Goal: Transaction & Acquisition: Purchase product/service

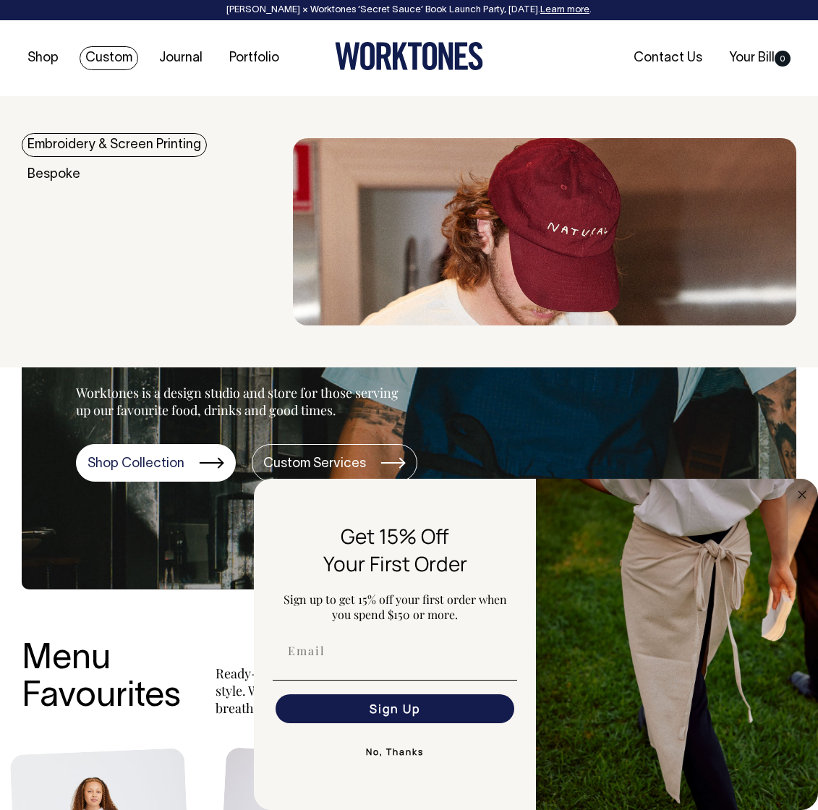
click at [116, 60] on link "Custom" at bounding box center [109, 58] width 59 height 24
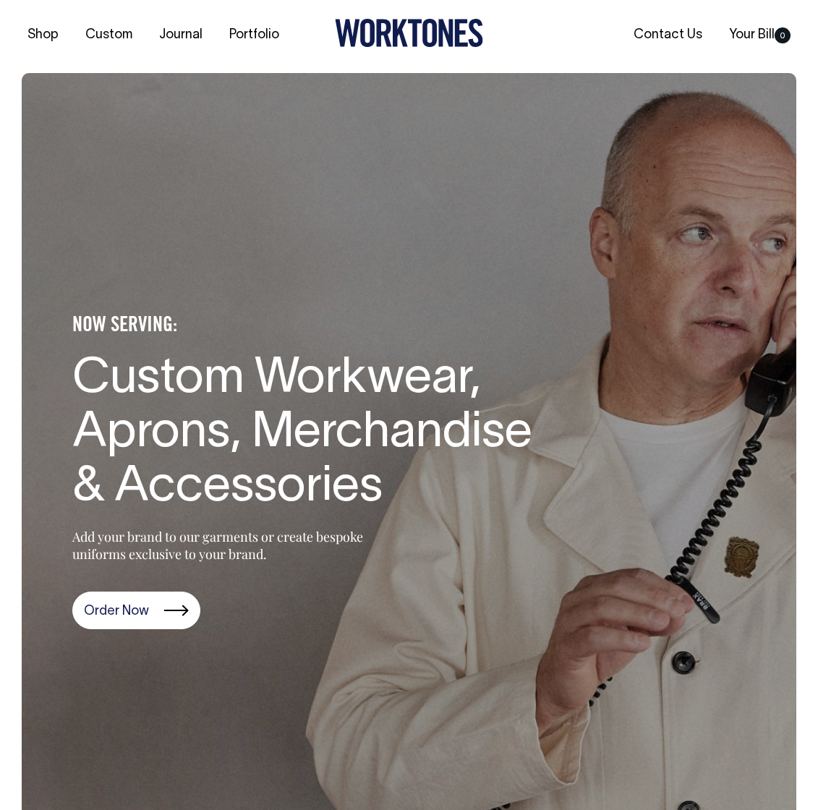
drag, startPoint x: 150, startPoint y: 617, endPoint x: 160, endPoint y: 612, distance: 11.0
click at [150, 617] on link "Order Now" at bounding box center [136, 610] width 128 height 38
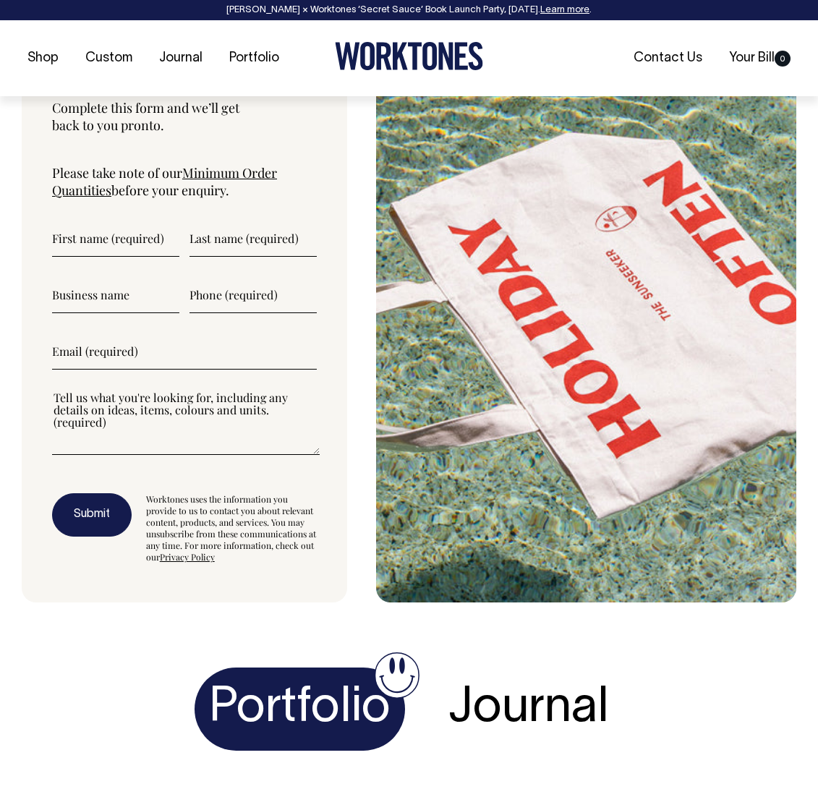
scroll to position [5173, 0]
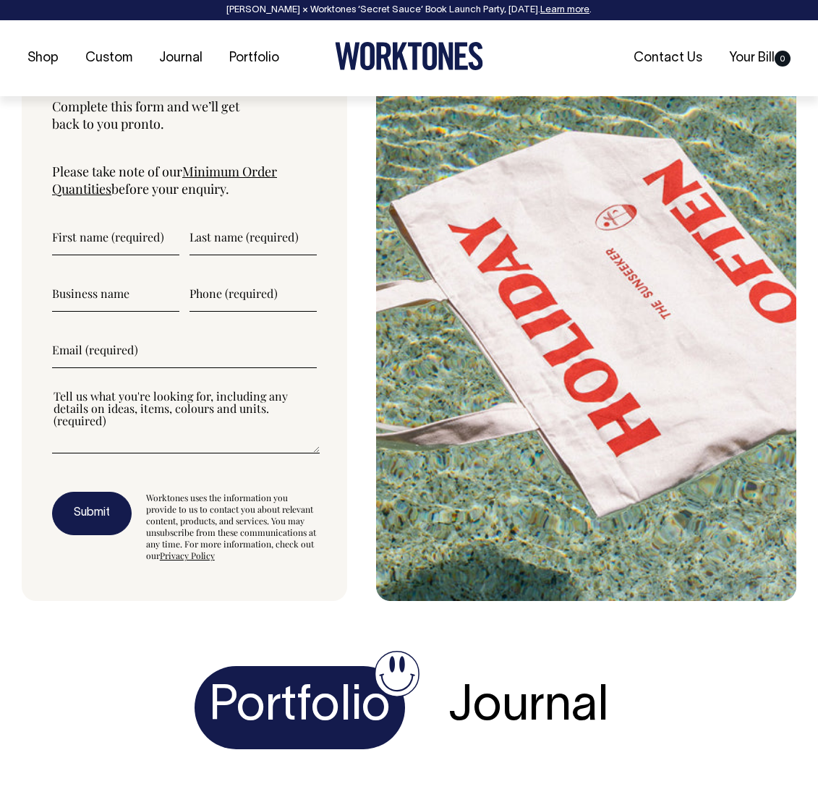
click at [146, 368] on input"] "email" at bounding box center [184, 350] width 265 height 36
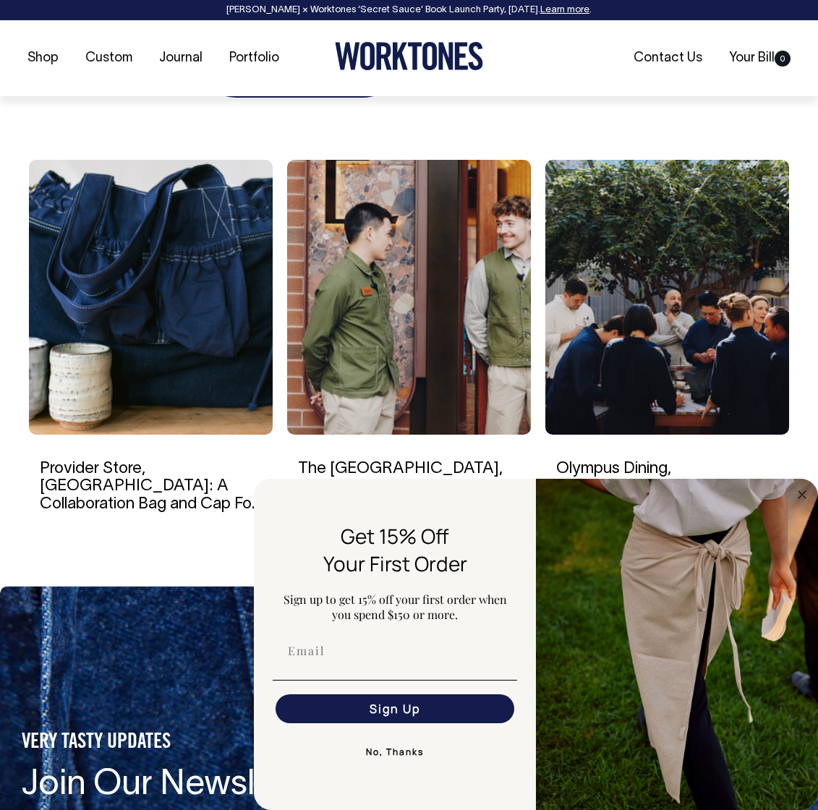
scroll to position [5845, 0]
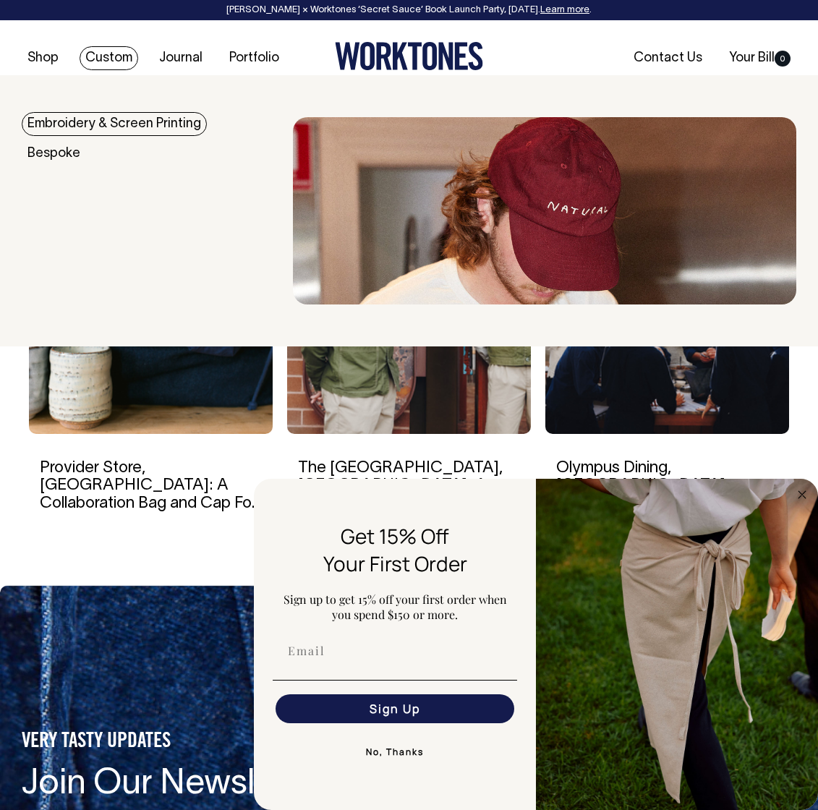
click at [137, 126] on link "Embroidery & Screen Printing" at bounding box center [114, 124] width 185 height 24
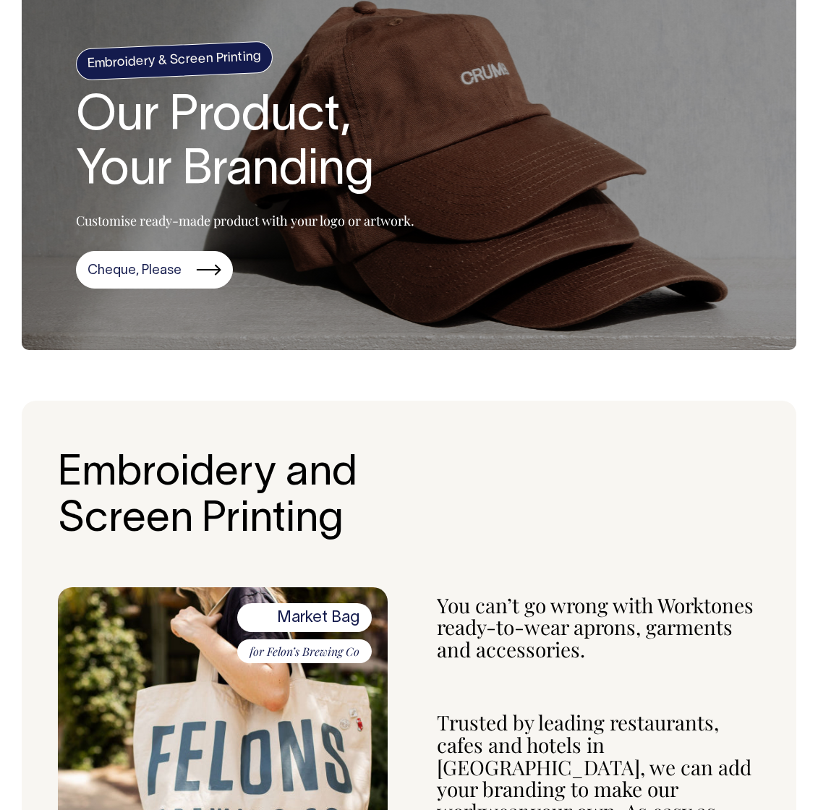
scroll to position [114, 0]
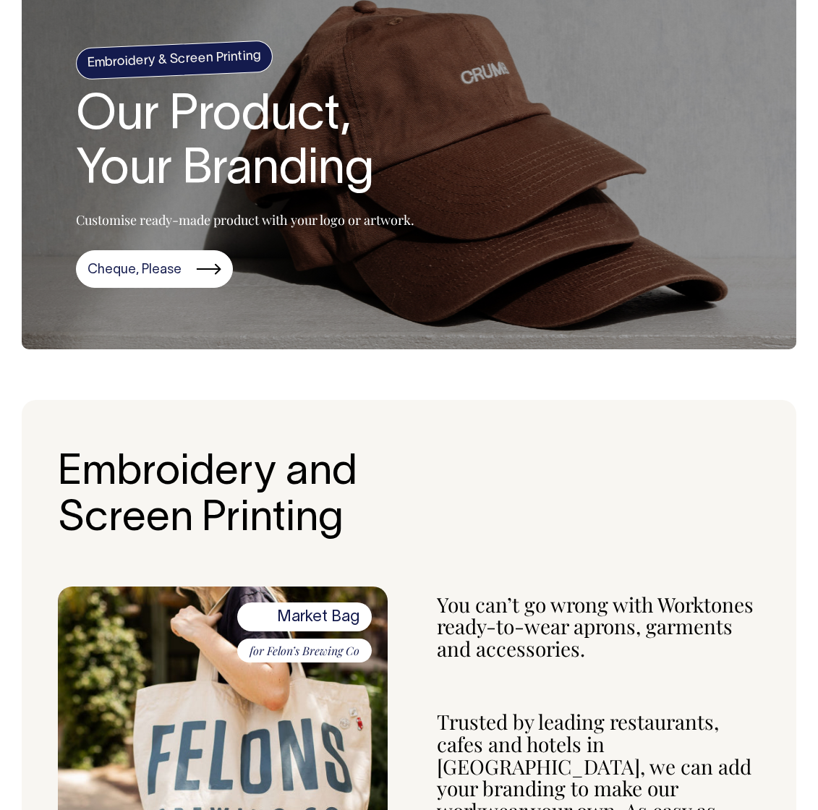
click at [543, 216] on section "Embroidery & Screen Printing Our Product, Your Branding Customise ready-made pr…" at bounding box center [409, 165] width 774 height 367
click at [122, 270] on link "Cheque, Please" at bounding box center [154, 269] width 157 height 38
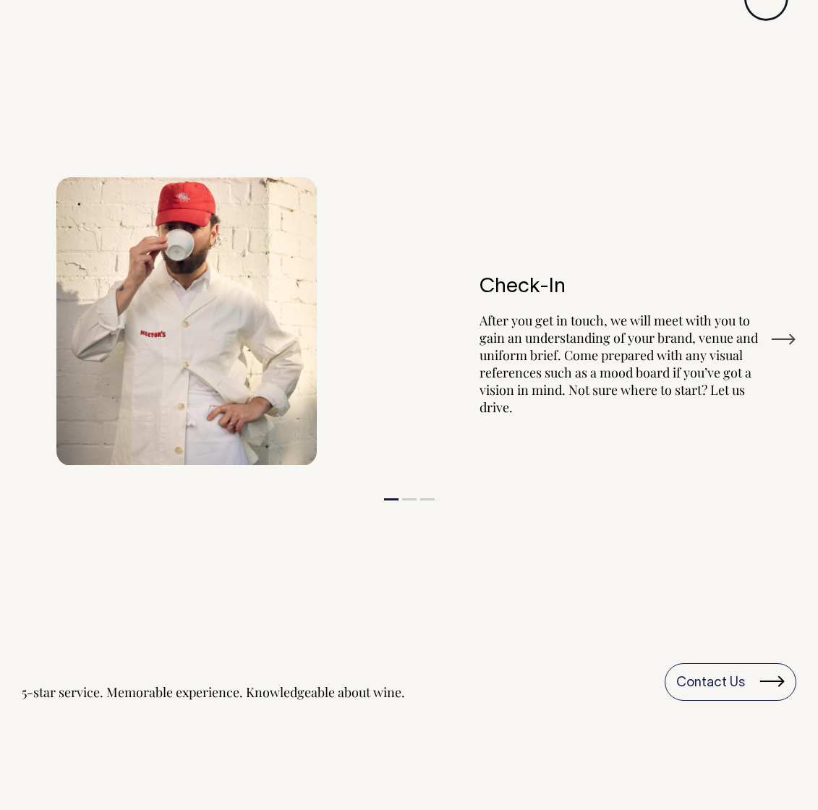
click at [407, 286] on div "Check-In After you get in touch, we will meet with you to gain an understanding…" at bounding box center [584, 321] width 354 height 233
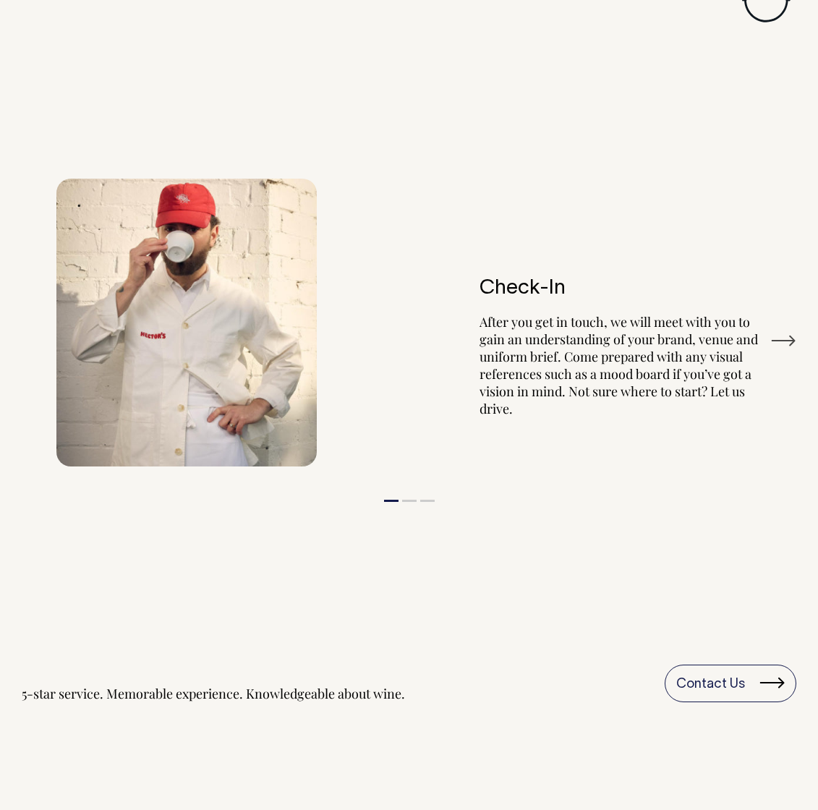
scroll to position [1735, 0]
click at [778, 330] on button "Next" at bounding box center [783, 341] width 26 height 22
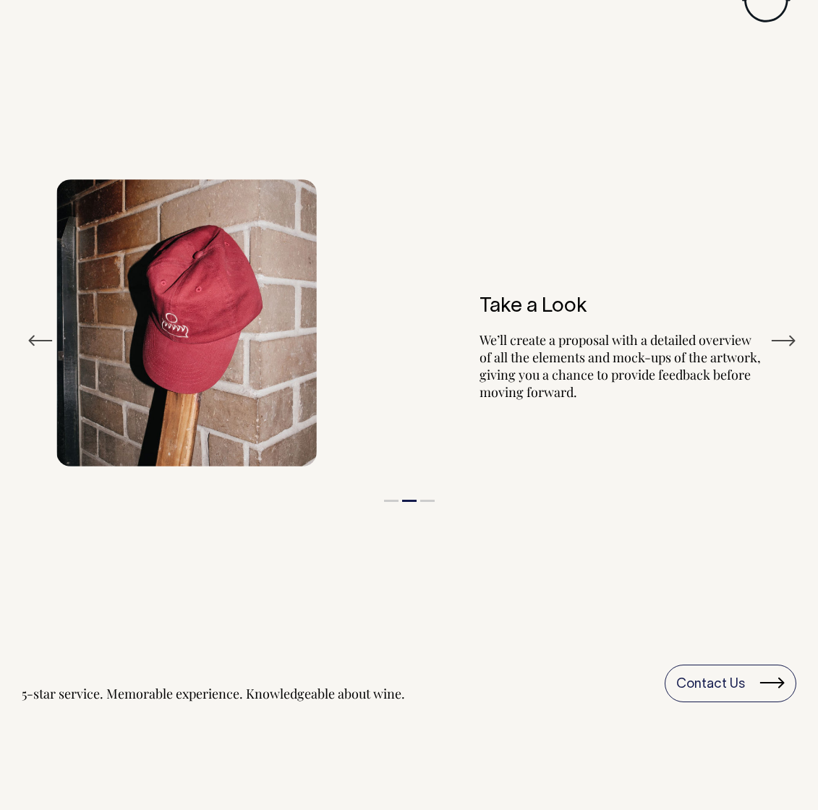
drag, startPoint x: 98, startPoint y: 314, endPoint x: 235, endPoint y: 316, distance: 137.3
click at [98, 314] on img at bounding box center [186, 322] width 260 height 287
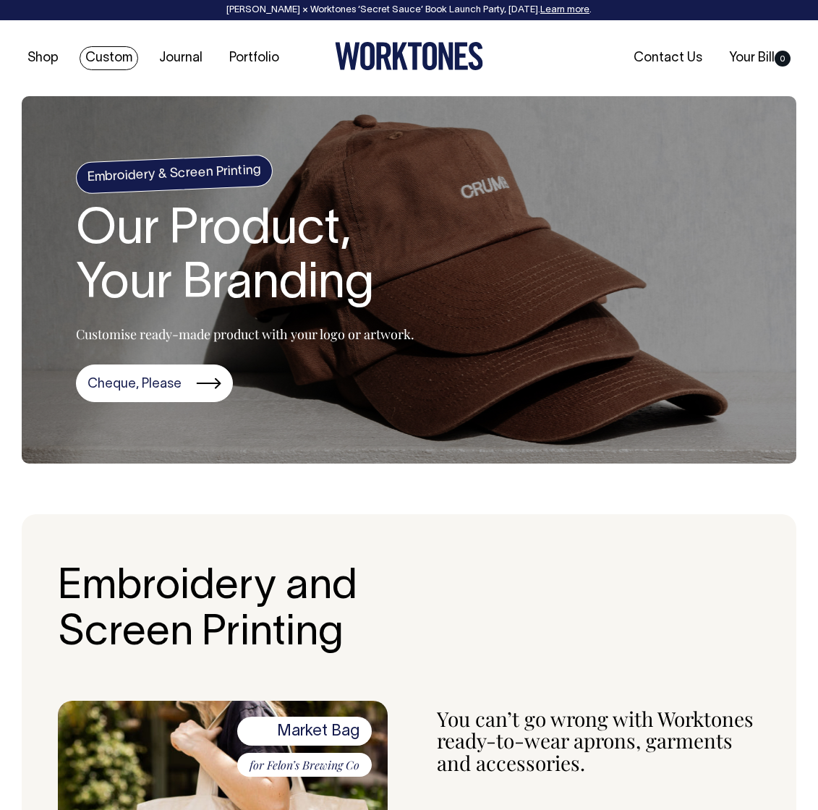
scroll to position [0, 0]
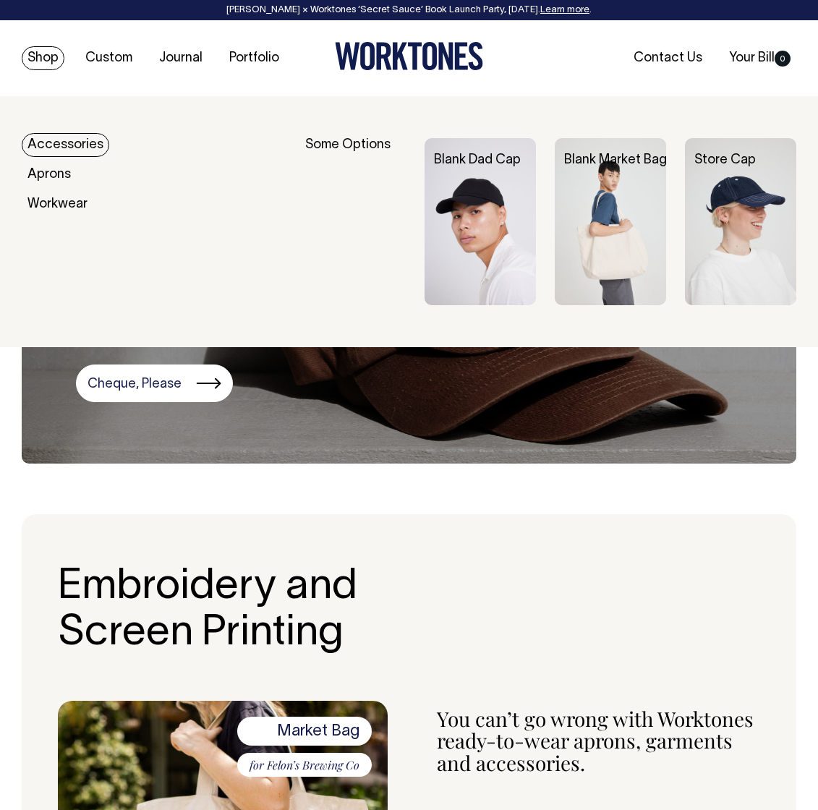
click at [469, 194] on img at bounding box center [479, 221] width 111 height 167
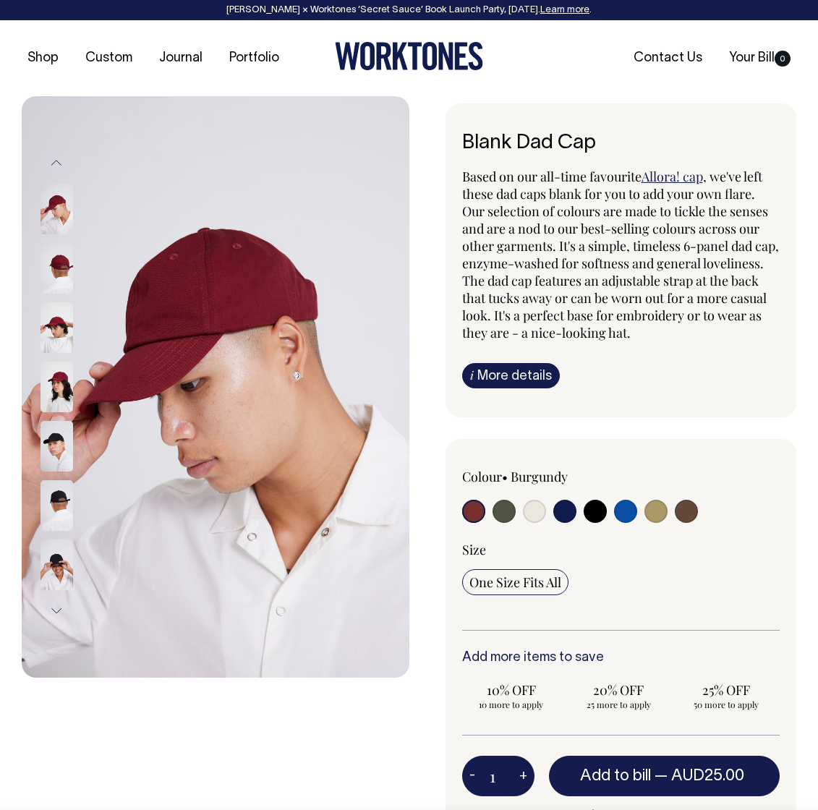
click at [684, 512] on input "radio" at bounding box center [685, 510] width 23 height 23
radio input "true"
select select "Espresso"
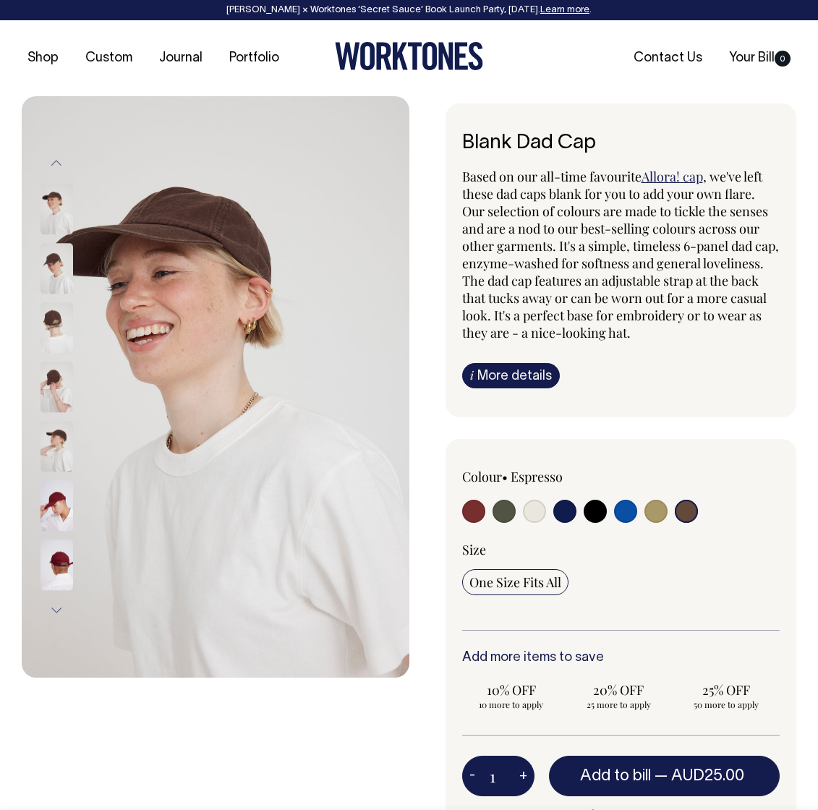
click at [533, 507] on input "radio" at bounding box center [534, 510] width 23 height 23
radio input "true"
select select "Natural"
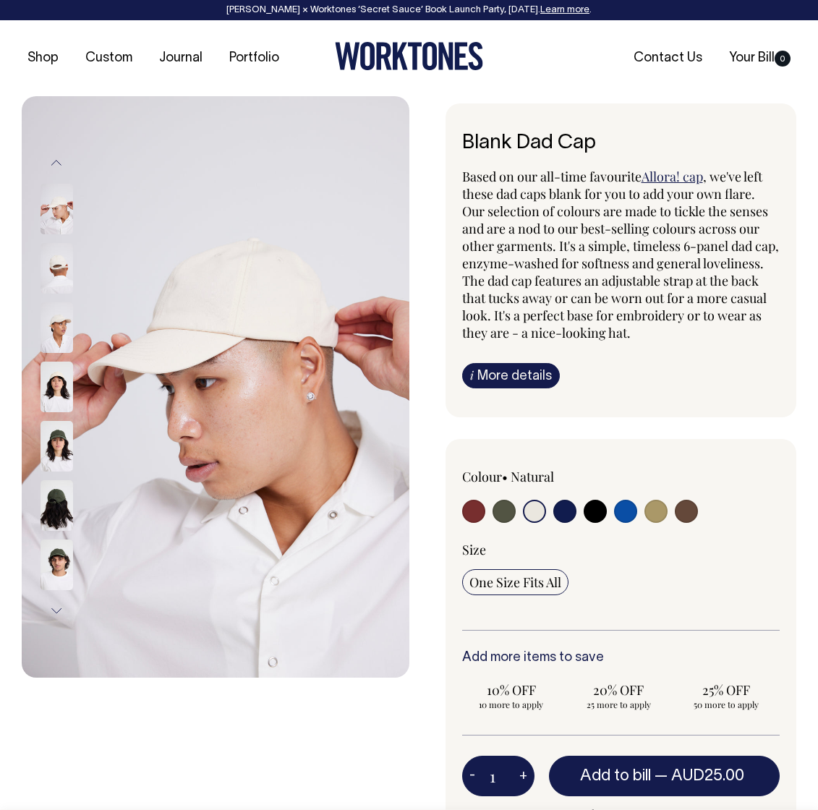
click at [501, 507] on input "radio" at bounding box center [503, 510] width 23 height 23
radio input "true"
select select "Olive"
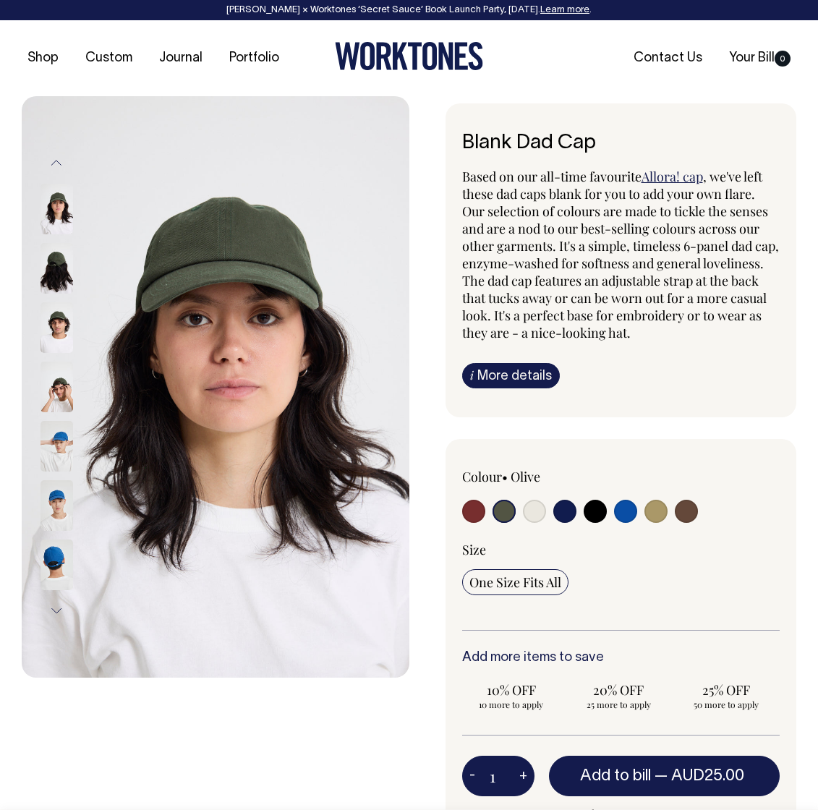
click at [596, 511] on input "radio" at bounding box center [594, 510] width 23 height 23
radio input "true"
select select "Black"
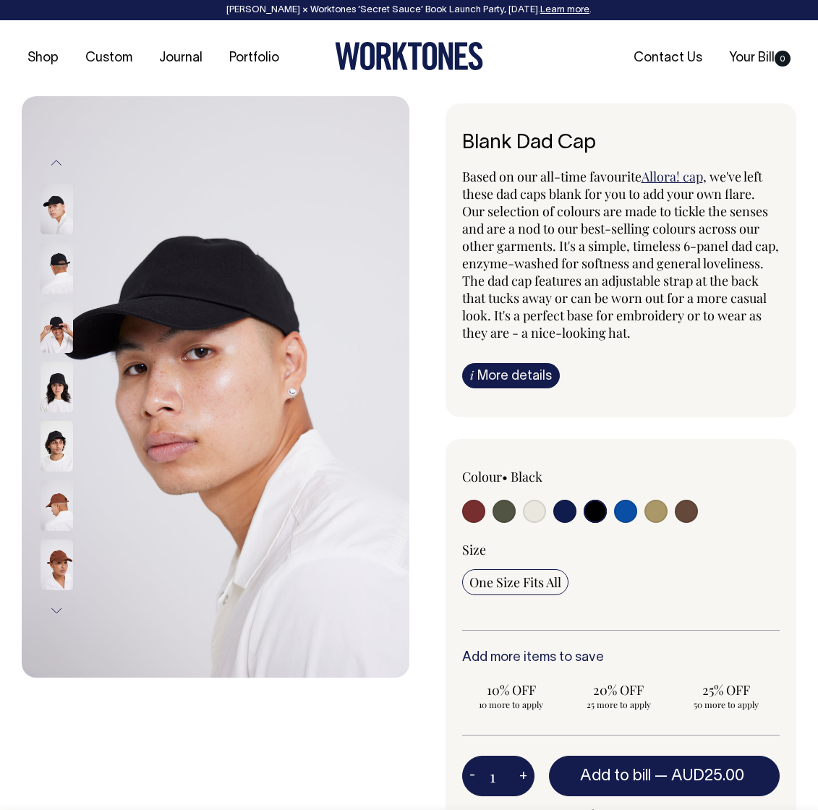
click at [680, 511] on input "radio" at bounding box center [685, 510] width 23 height 23
radio input "true"
select select "Espresso"
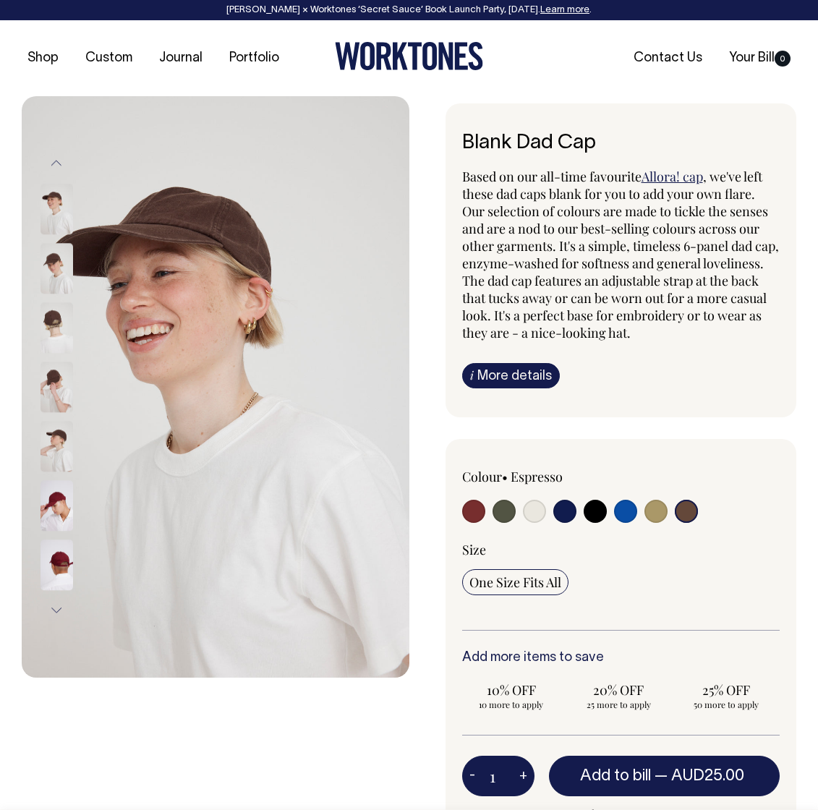
click at [647, 512] on input "radio" at bounding box center [655, 510] width 23 height 23
radio input "true"
select select "Washed Khaki"
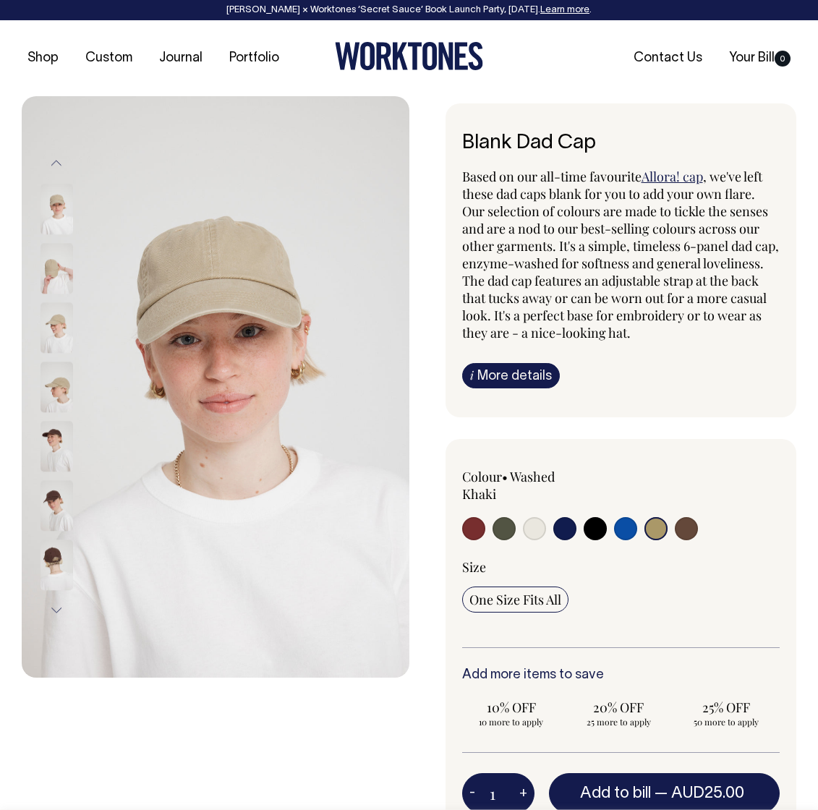
click at [590, 525] on input "radio" at bounding box center [594, 528] width 23 height 23
radio input "true"
select select "Black"
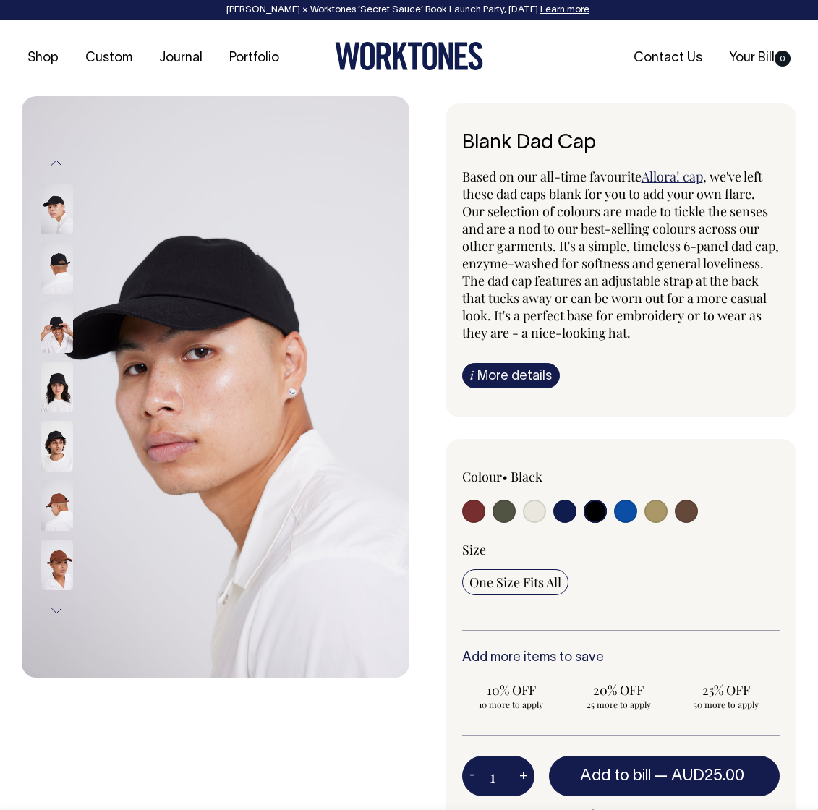
click at [536, 512] on input "radio" at bounding box center [534, 510] width 23 height 23
radio input "true"
select select "Natural"
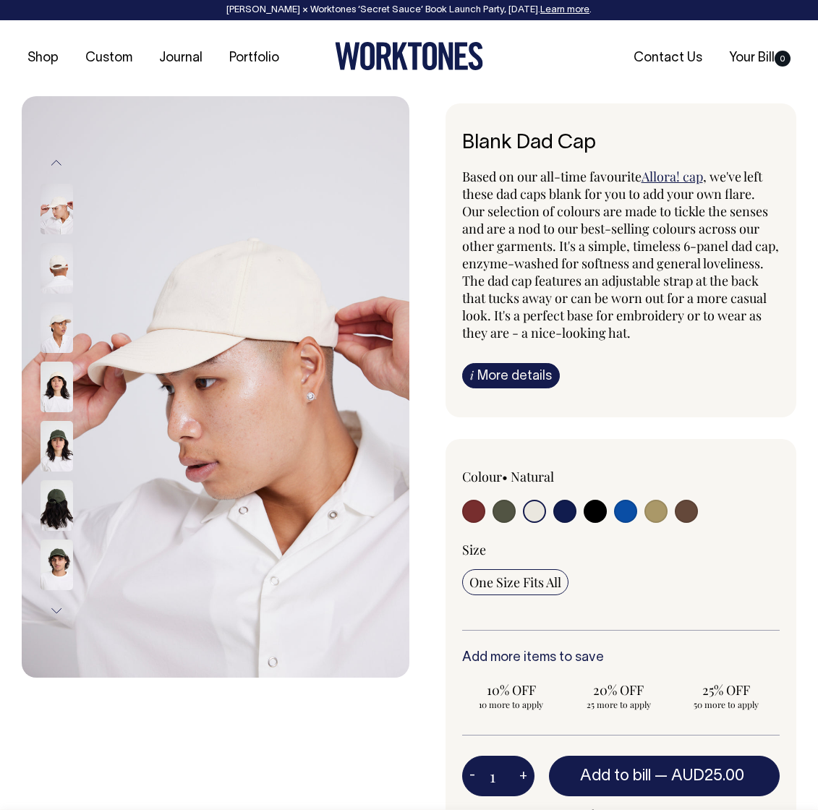
click at [53, 389] on img at bounding box center [56, 386] width 33 height 51
